Goal: Transaction & Acquisition: Purchase product/service

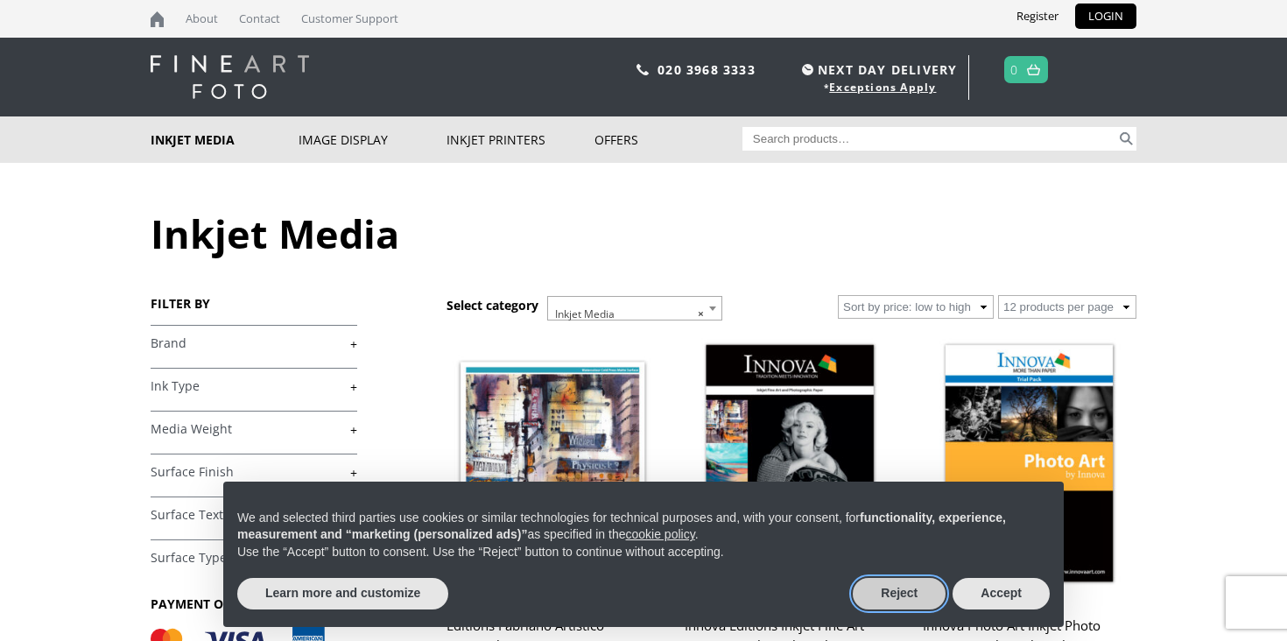
click at [905, 601] on button "Reject" at bounding box center [899, 594] width 93 height 32
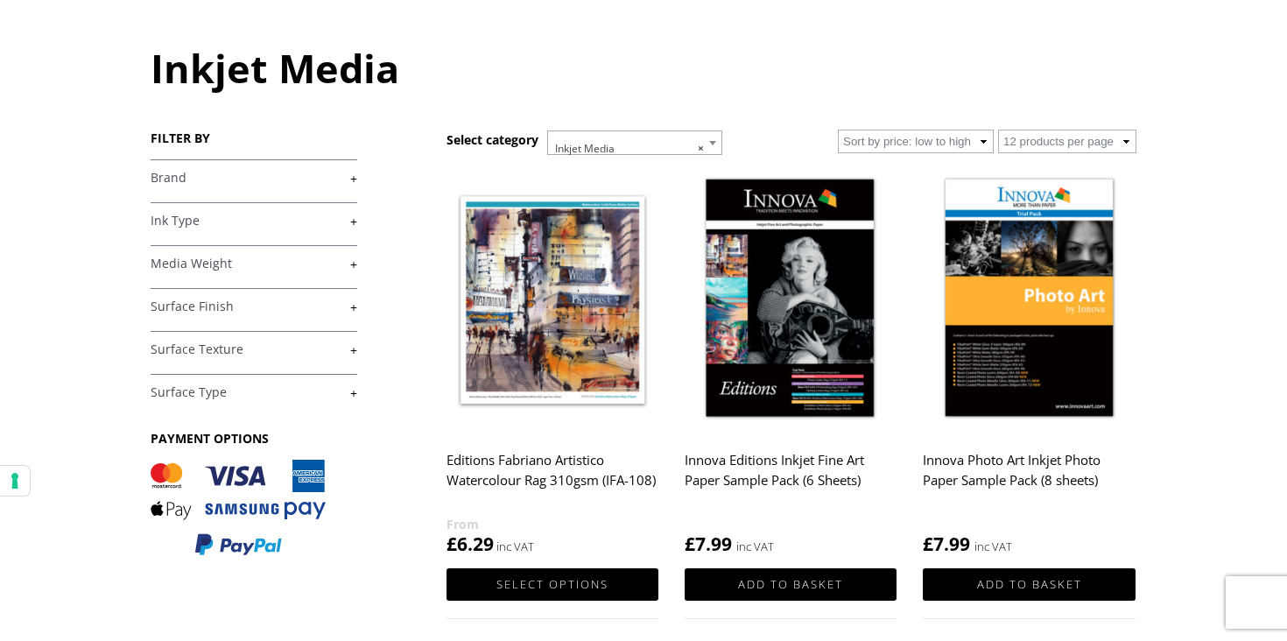
scroll to position [166, 0]
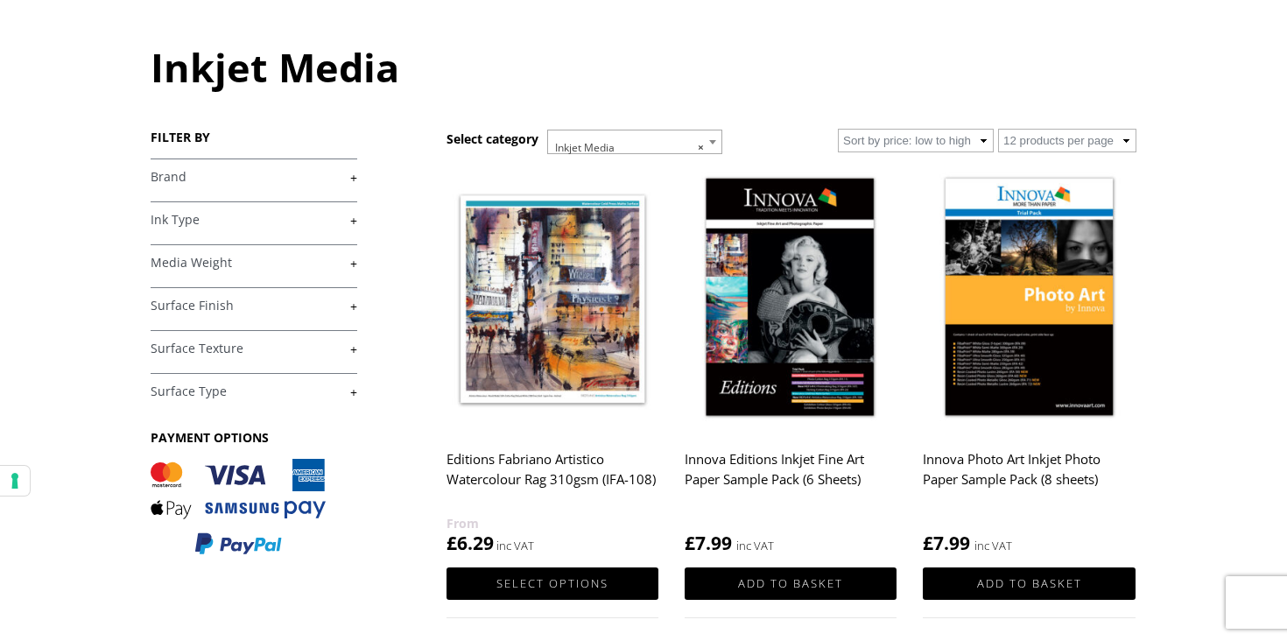
click at [509, 481] on h2 "Editions Fabriano Artistico Watercolour Rag 310gsm (IFA-108)" at bounding box center [552, 478] width 212 height 70
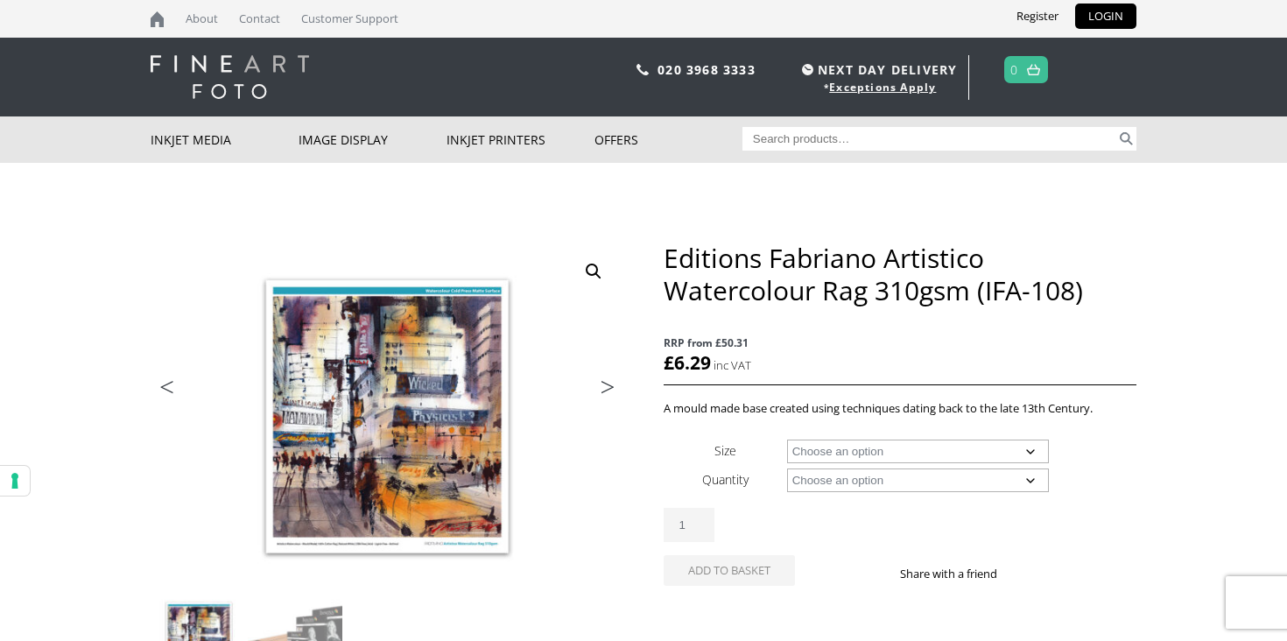
click at [831, 459] on select "Choose an option A4 Sheet A3 Sheet A3+ Sheet A2 Sheet 17" Wide Roll 24" Wide Ro…" at bounding box center [918, 451] width 263 height 24
click at [787, 439] on select "Choose an option A4 Sheet A3 Sheet A3+ Sheet A2 Sheet 17" Wide Roll 24" Wide Ro…" at bounding box center [918, 451] width 263 height 24
click at [954, 452] on select "Choose an option A4 Sheet A3 Sheet A3+ Sheet A2 Sheet 17" Wide Roll 24" Wide Ro…" at bounding box center [918, 451] width 263 height 24
click at [787, 439] on select "Choose an option A4 Sheet A3 Sheet A3+ Sheet A2 Sheet 17" Wide Roll 24" Wide Ro…" at bounding box center [918, 451] width 263 height 24
select select "a3-sheet"
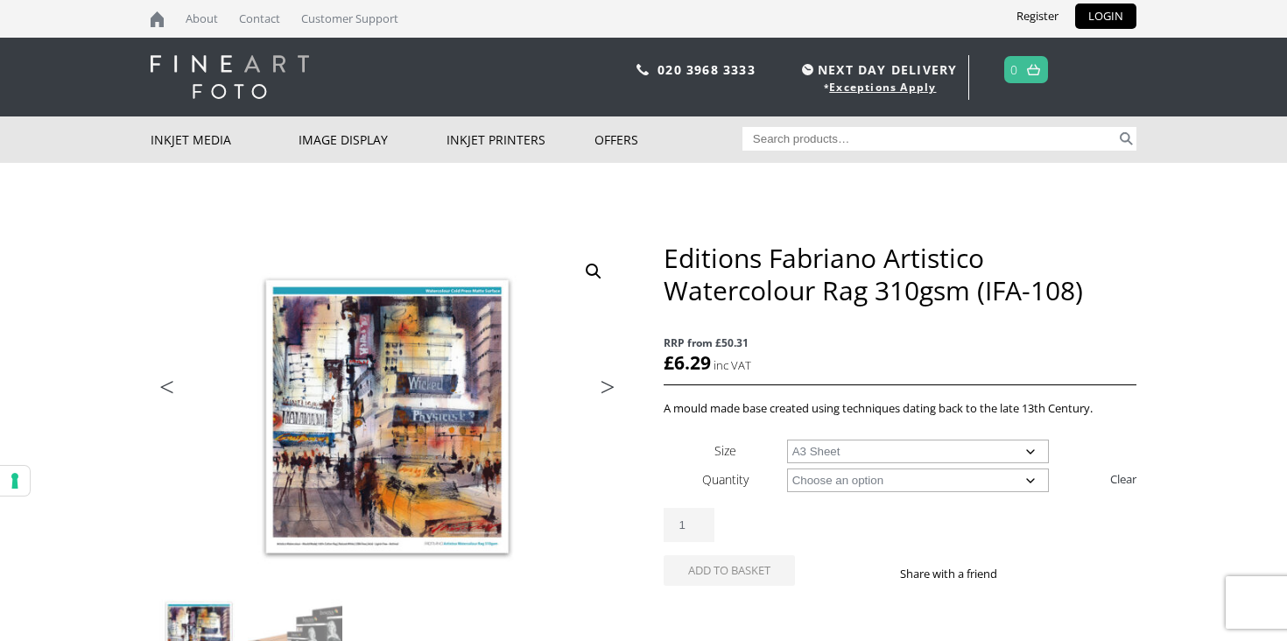
click at [948, 475] on select "Choose an option 25 Sheets" at bounding box center [918, 480] width 263 height 24
select select "25-sheets"
click at [787, 468] on select "Choose an option 25 Sheets" at bounding box center [918, 480] width 263 height 24
select select "a3-sheet"
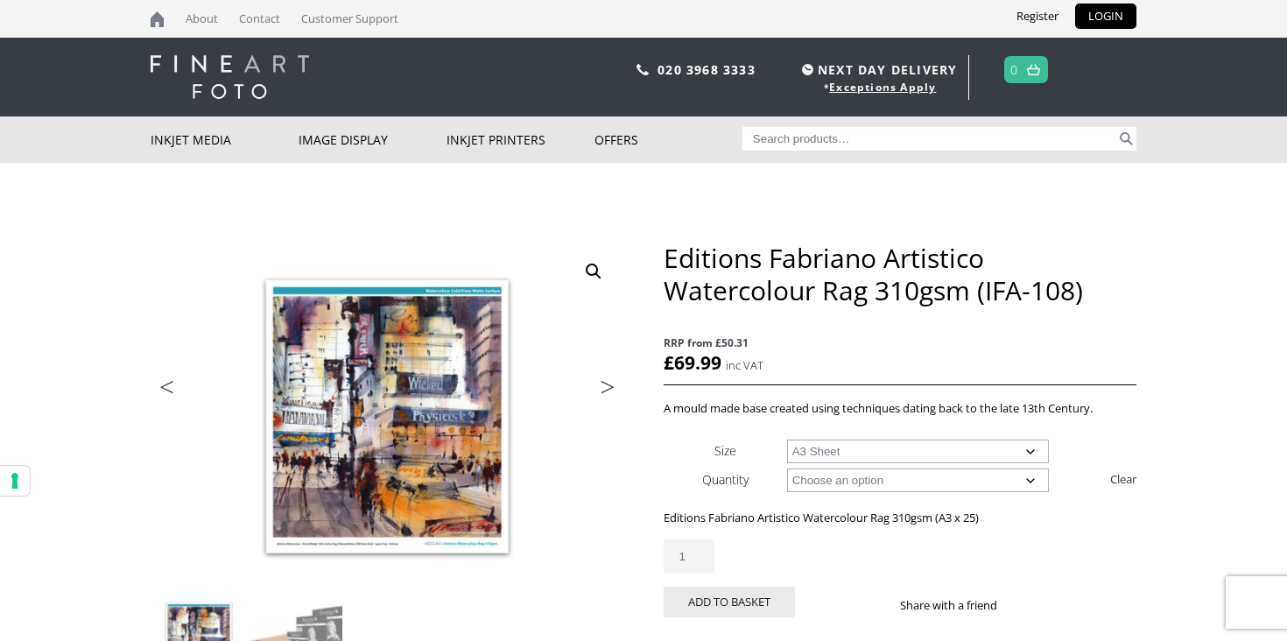
click at [1126, 393] on div "Editions Fabriano Artistico Watercolour Rag 310gsm (IFA-108) RRP from £50.31 £ …" at bounding box center [900, 450] width 473 height 417
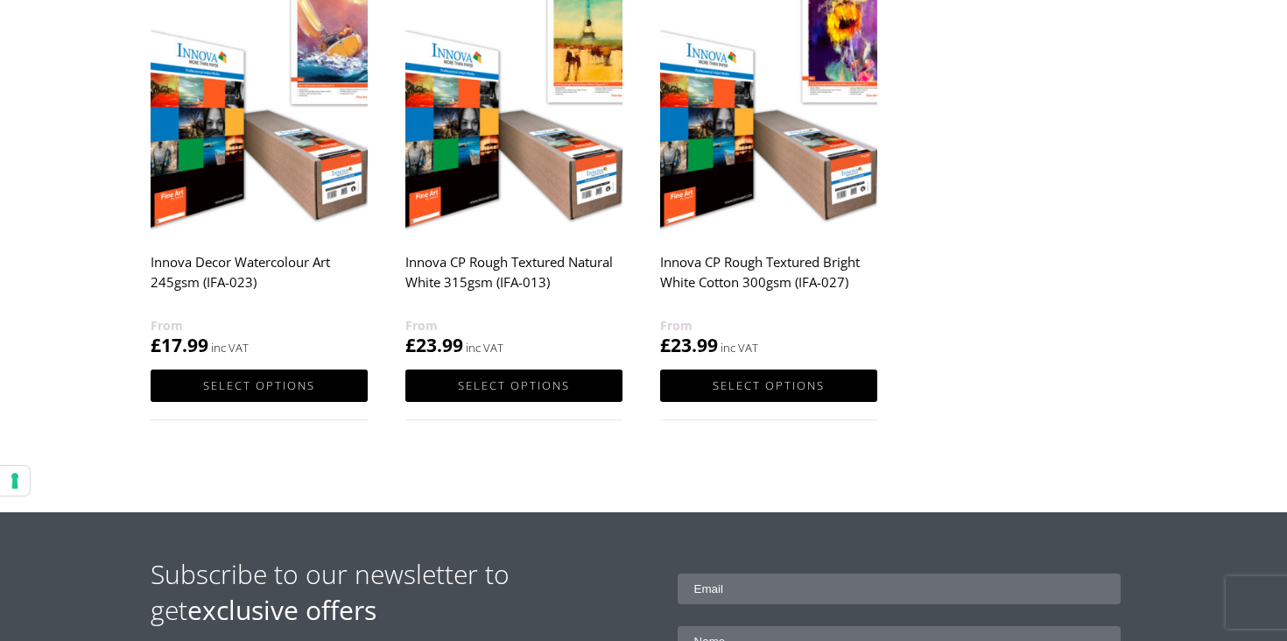
scroll to position [1258, 0]
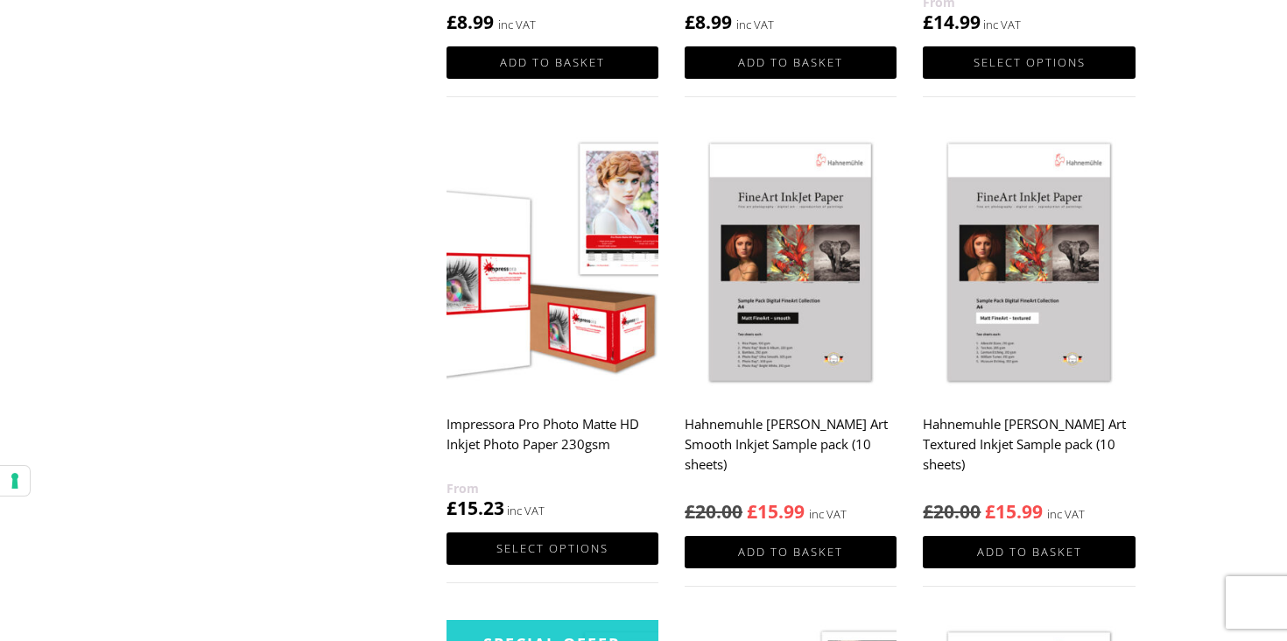
scroll to position [1176, 0]
